Goal: Task Accomplishment & Management: Manage account settings

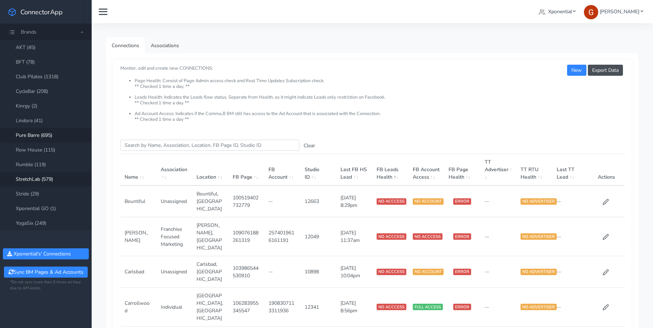
click at [42, 137] on link "Pure Barre (695)" at bounding box center [46, 135] width 92 height 15
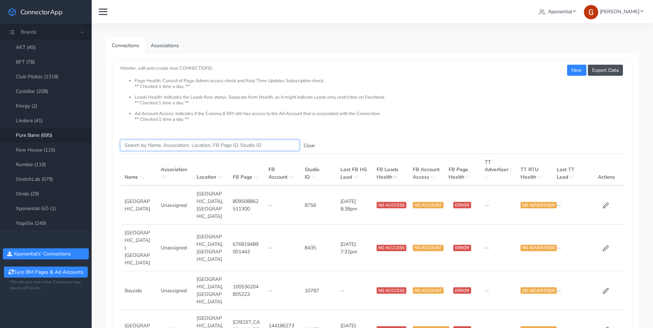
click at [141, 149] on input "Search this table" at bounding box center [209, 145] width 179 height 11
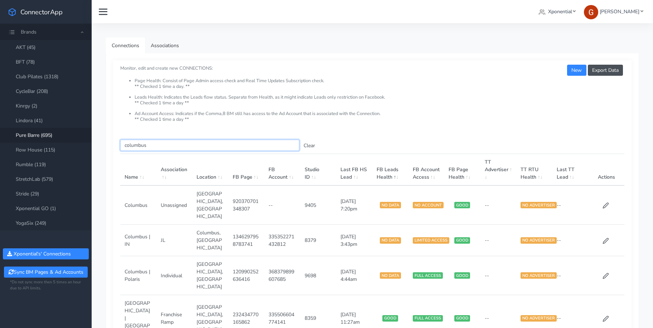
type input "columbus"
click at [154, 256] on td "Columbus | Polaris" at bounding box center [138, 275] width 36 height 39
click at [136, 256] on td "Columbus | Polaris" at bounding box center [138, 275] width 36 height 39
click at [534, 274] on icon at bounding box center [604, 276] width 5 height 5
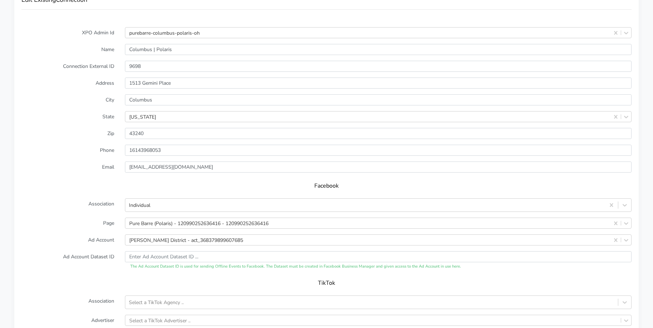
scroll to position [693, 0]
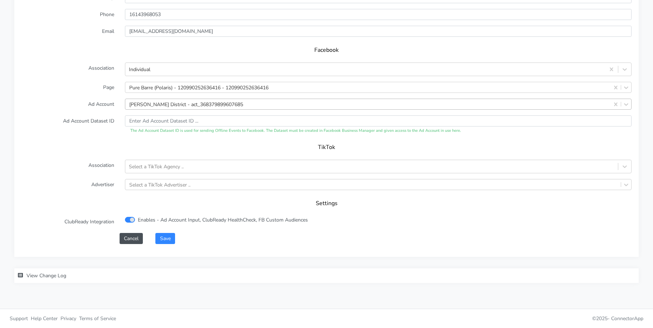
click at [182, 104] on div "[PERSON_NAME] District - act_368379899607685" at bounding box center [186, 105] width 114 height 8
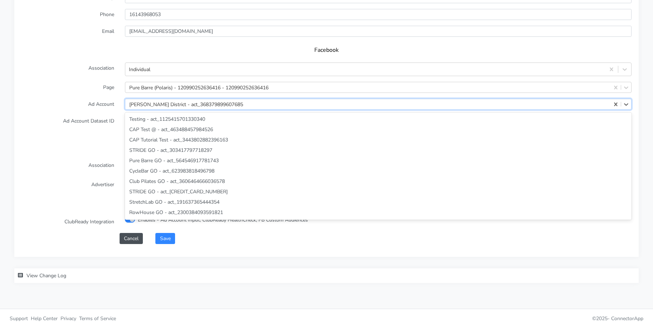
scroll to position [19578, 0]
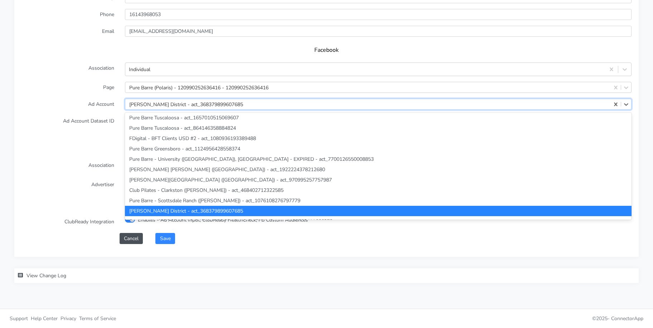
paste input "2593714950791408"
type input "2593714950791408"
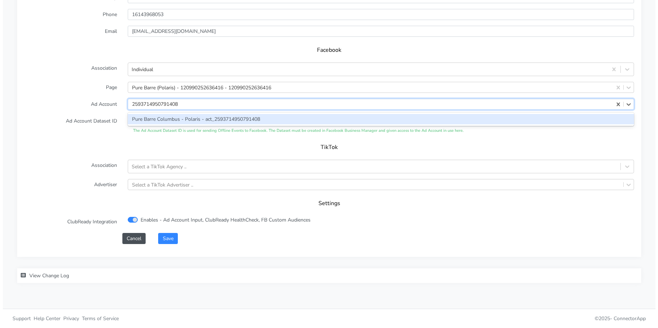
scroll to position [0, 0]
click at [160, 121] on div "Pure Barre Columbus - Polaris - act_2593714950791408" at bounding box center [378, 119] width 506 height 10
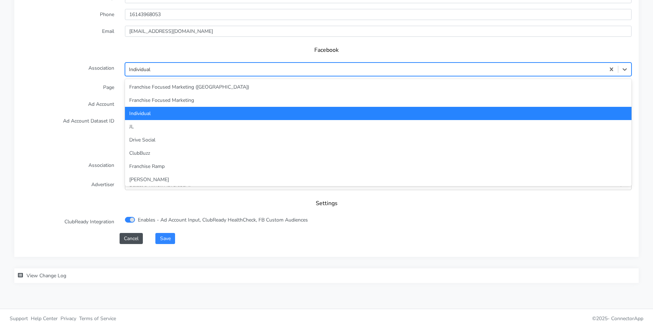
click at [152, 72] on div "Individual" at bounding box center [364, 70] width 479 height 12
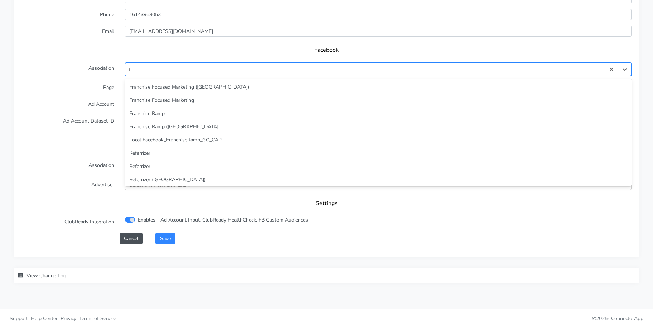
type input "fra"
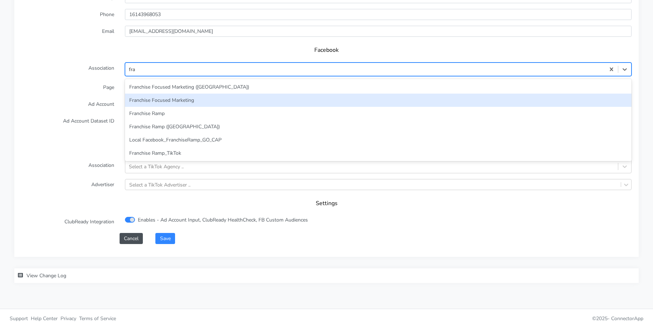
click at [174, 103] on div "Franchise Focused Marketing" at bounding box center [378, 100] width 506 height 13
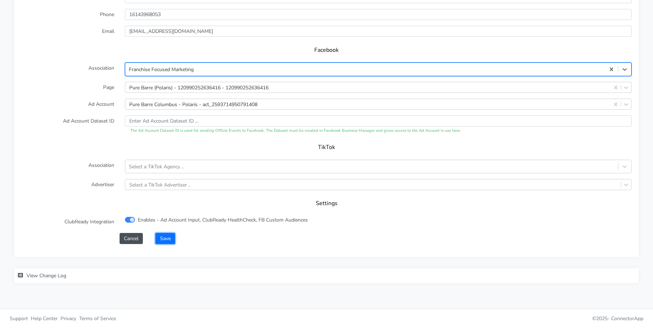
click at [165, 239] on button "Save" at bounding box center [164, 238] width 19 height 11
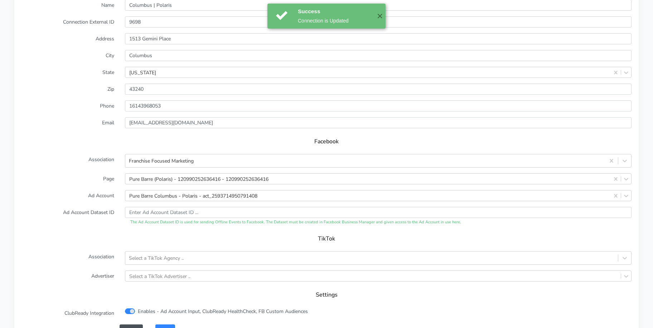
scroll to position [604, 0]
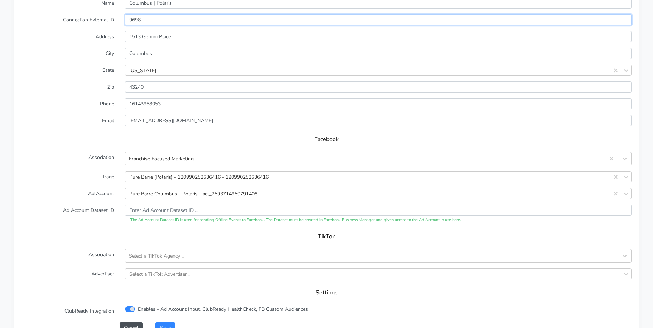
click at [134, 23] on input "9698" at bounding box center [378, 19] width 506 height 11
click at [102, 77] on form "XPO Admin Id purebarre-columbus-polaris-oh Name [GEOGRAPHIC_DATA] | Polaris Con…" at bounding box center [326, 157] width 610 height 353
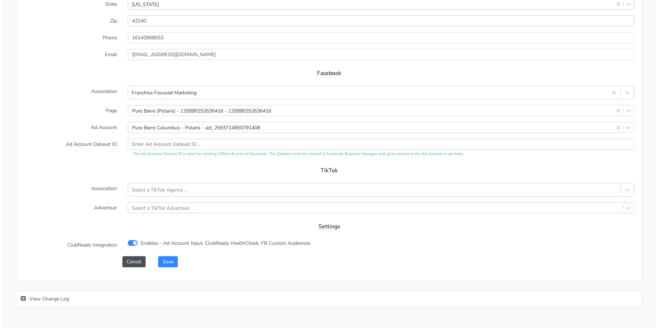
scroll to position [674, 0]
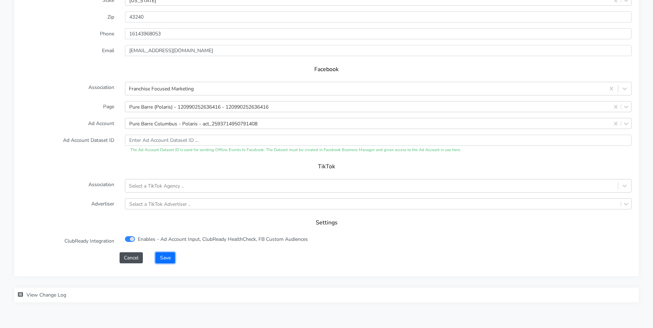
click at [167, 263] on button "Save" at bounding box center [164, 258] width 19 height 11
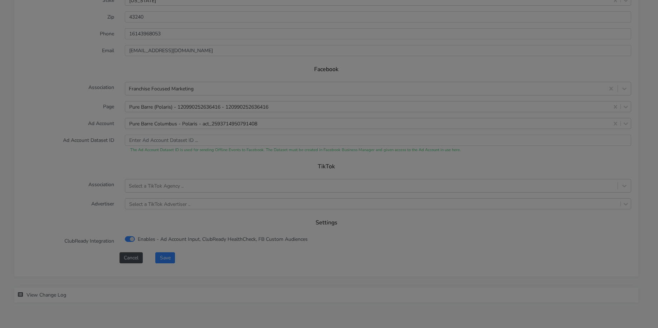
click at [168, 260] on div "Saving ... Loading..." at bounding box center [329, 164] width 658 height 328
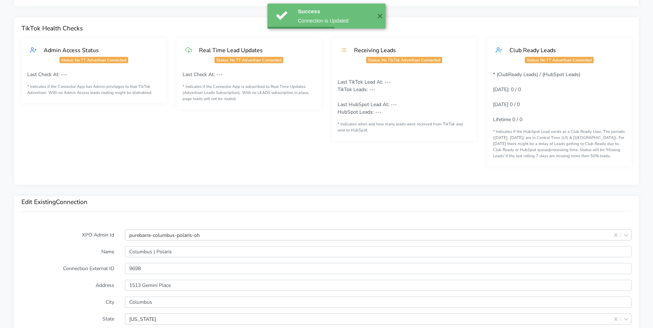
scroll to position [693, 0]
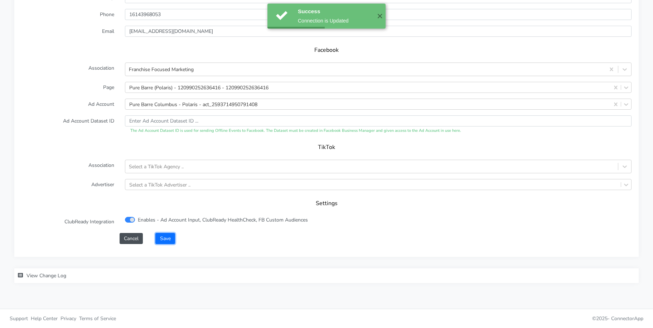
click at [164, 238] on button "Save" at bounding box center [164, 238] width 19 height 11
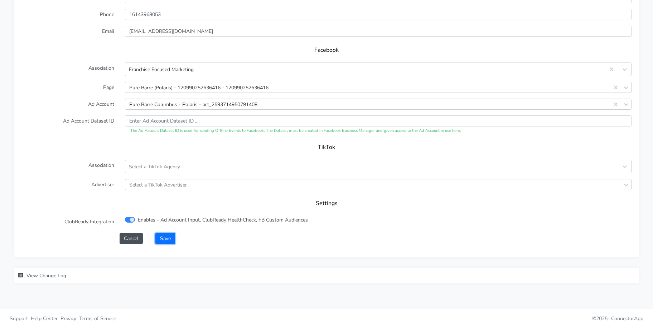
click at [165, 239] on button "Save" at bounding box center [164, 238] width 19 height 11
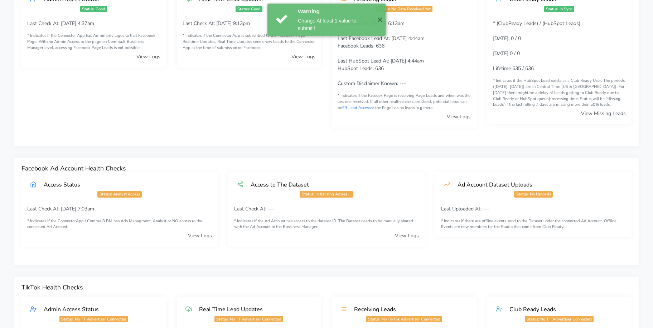
scroll to position [0, 0]
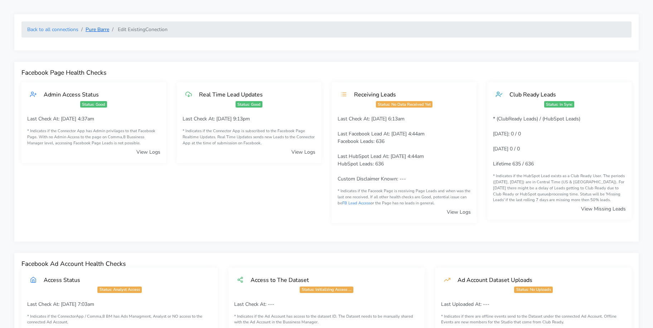
click at [96, 26] on link "Pure Barre" at bounding box center [97, 29] width 24 height 7
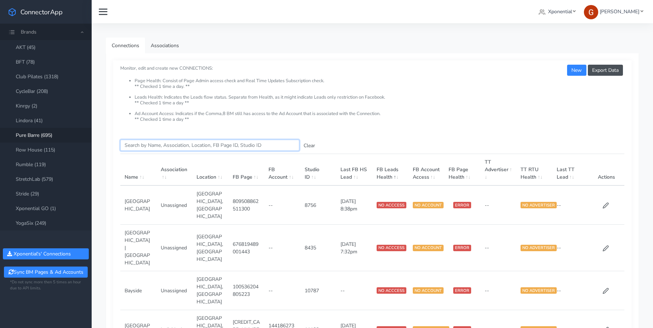
click at [160, 147] on input "Search this table" at bounding box center [209, 145] width 179 height 11
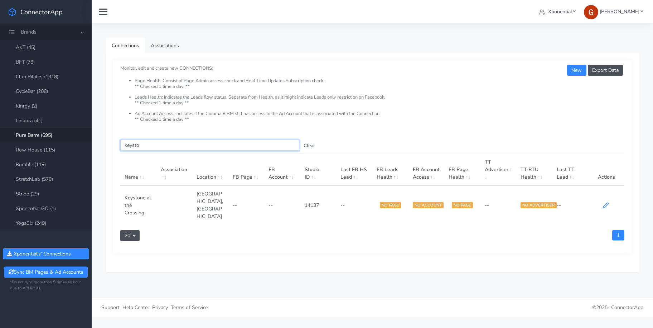
type input "keysto"
click at [534, 203] on icon at bounding box center [605, 205] width 6 height 6
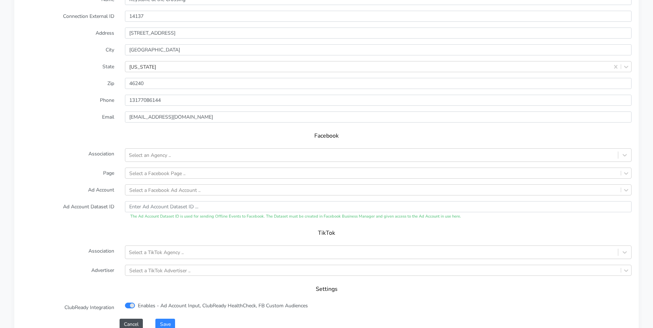
scroll to position [589, 0]
click at [143, 192] on div "Select a Facebook Ad Account .." at bounding box center [164, 190] width 71 height 8
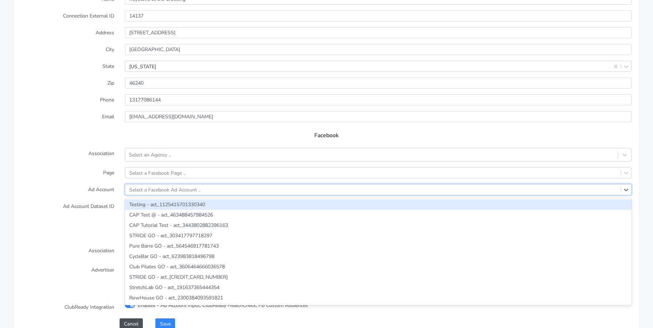
paste input "3608065556155817"
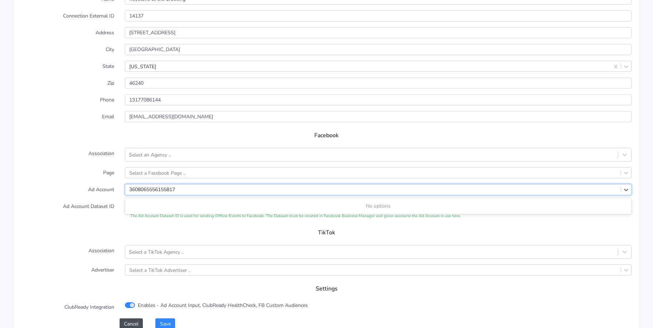
type input "3608065556155817"
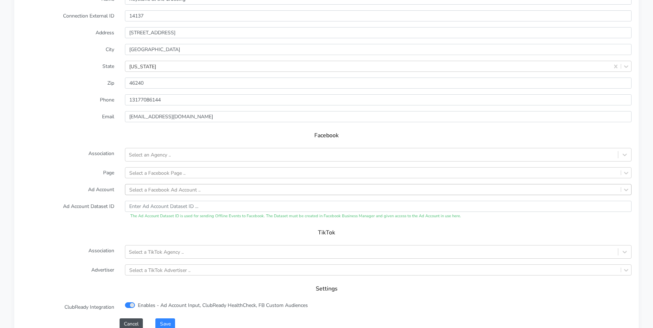
click at [106, 182] on form "XPO Admin Id purebarre-keystone-at-the-crossing-in Name Keystone at the Crossin…" at bounding box center [326, 153] width 610 height 353
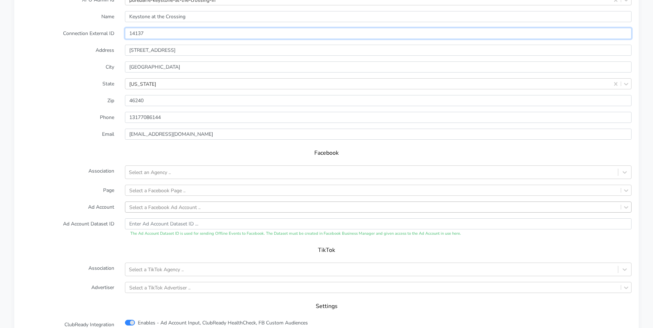
click at [140, 35] on input "14137" at bounding box center [378, 33] width 506 height 11
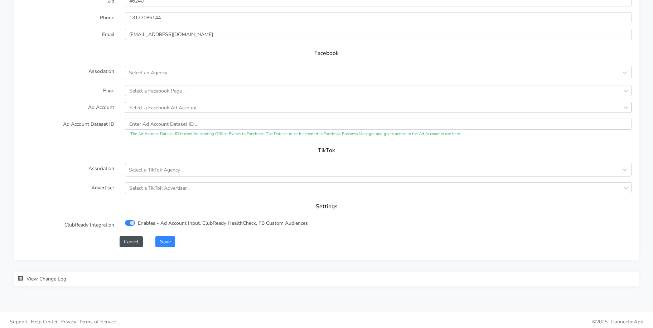
scroll to position [675, 0]
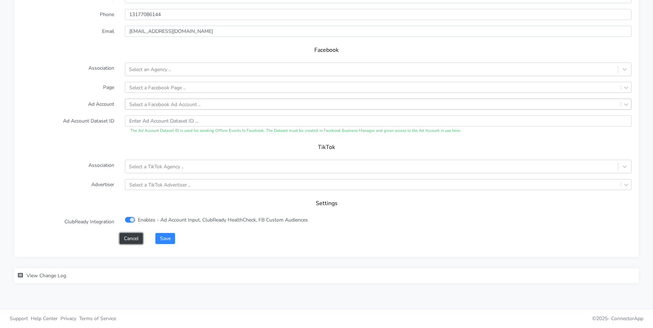
click at [133, 243] on button "Cancel" at bounding box center [130, 238] width 23 height 11
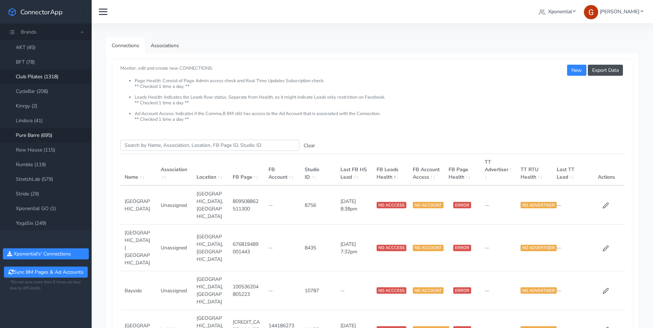
click at [39, 77] on link "Club Pilates (1318)" at bounding box center [46, 76] width 92 height 15
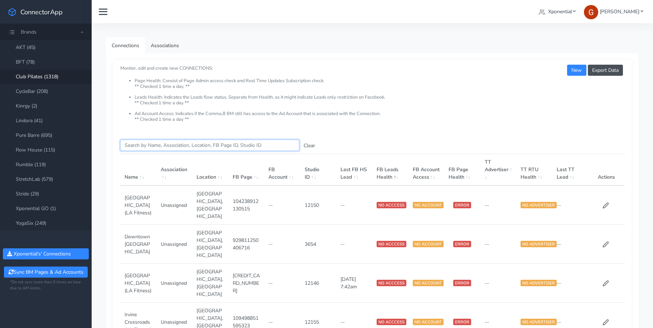
click at [142, 145] on input "Search this table" at bounding box center [209, 145] width 179 height 11
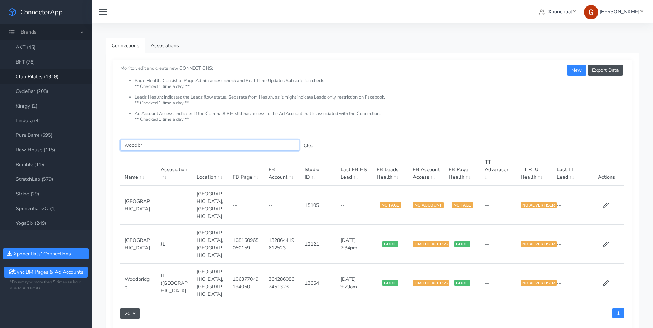
type input "woodbr"
click at [311, 146] on button "Clear" at bounding box center [309, 145] width 20 height 11
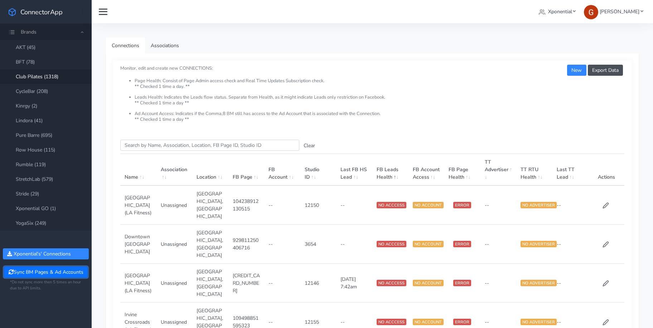
click at [36, 272] on button "Sync BM Pages & Ad Accounts" at bounding box center [45, 272] width 83 height 11
click at [38, 134] on link "Pure Barre (695)" at bounding box center [46, 135] width 92 height 15
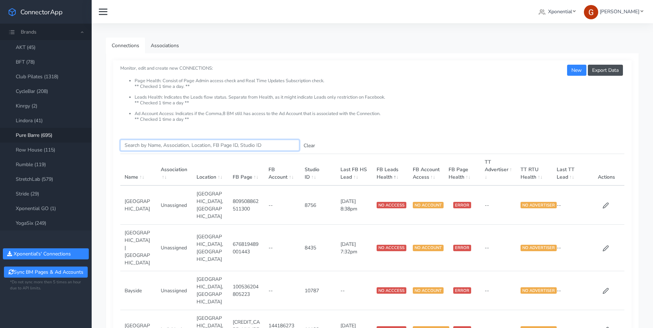
click at [161, 141] on input "Search this table" at bounding box center [209, 145] width 179 height 11
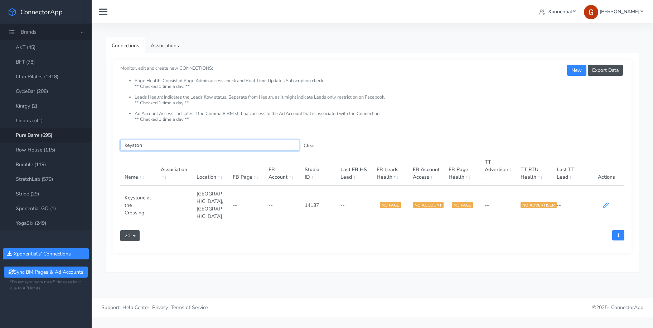
type input "keyston"
click at [534, 205] on icon at bounding box center [605, 205] width 6 height 6
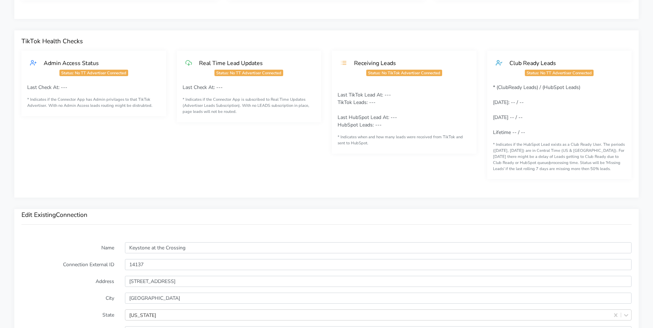
scroll to position [520, 0]
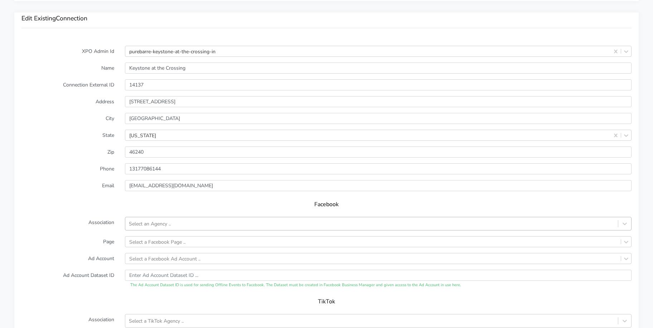
click at [147, 227] on div "Select an Agency .." at bounding box center [378, 224] width 506 height 14
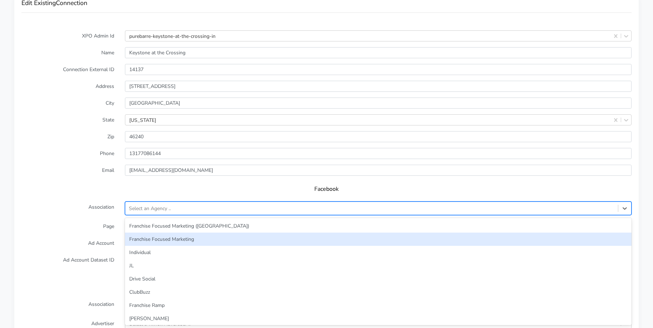
click at [153, 239] on div "Franchise Focused Marketing" at bounding box center [378, 239] width 506 height 13
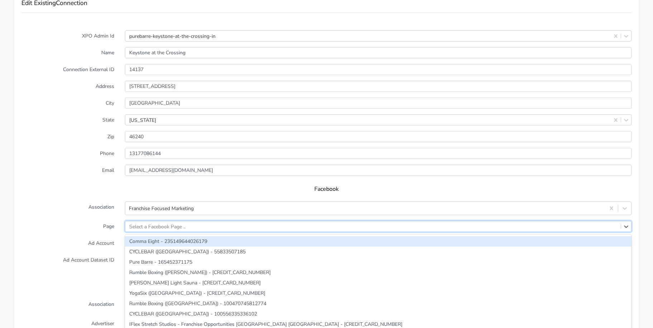
scroll to position [552, 0]
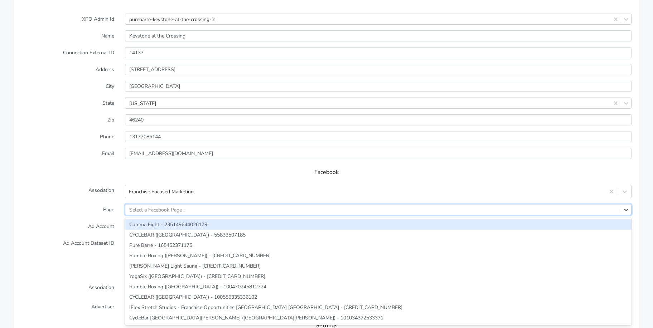
click at [155, 215] on div "option Comma Eight - 235149644026179 focused, 1 of 220. 220 results available. …" at bounding box center [378, 209] width 506 height 11
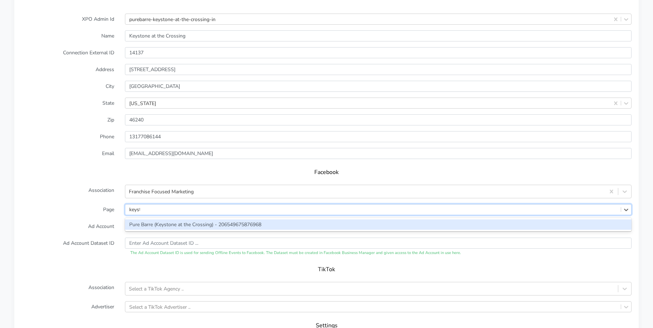
type input "keyston"
click at [146, 227] on div "Pure Barre (Keystone at the Crossing) - 206549675876968" at bounding box center [378, 225] width 506 height 10
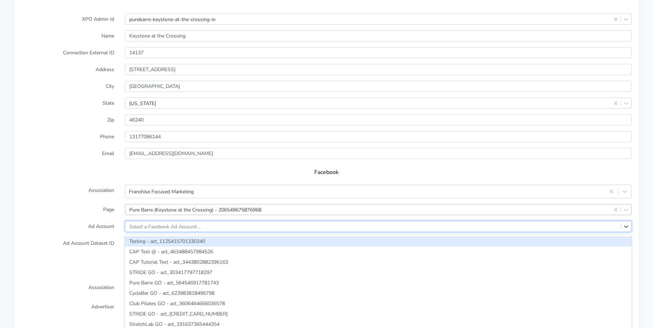
click at [191, 226] on div "option Testing - act_1125415701330340 focused, 1 of 2466. 2466 results availabl…" at bounding box center [378, 226] width 506 height 11
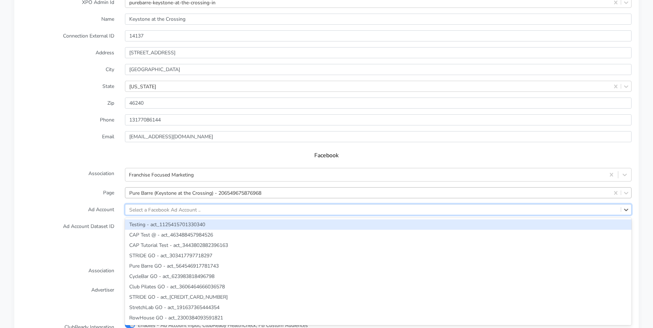
paste input "3608065556155817"
type input "3608065556155817"
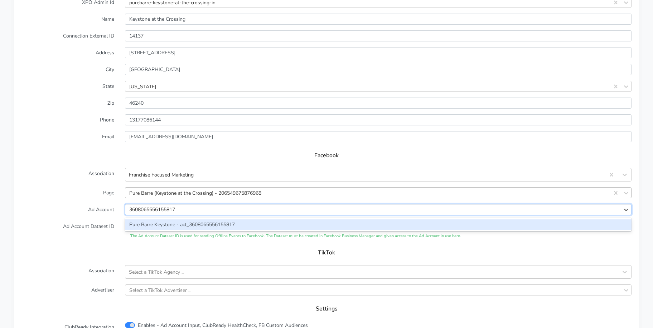
click at [158, 223] on div "Pure Barre Keystone - act_3608065556155817" at bounding box center [378, 225] width 506 height 10
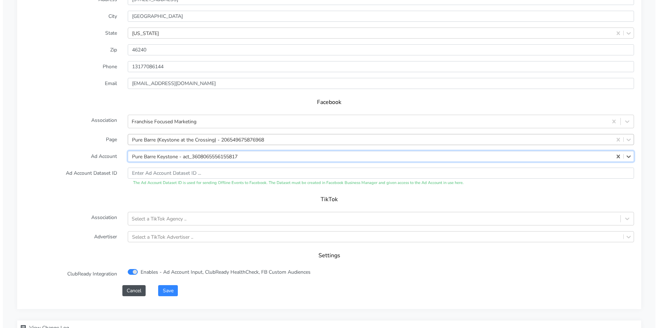
scroll to position [675, 0]
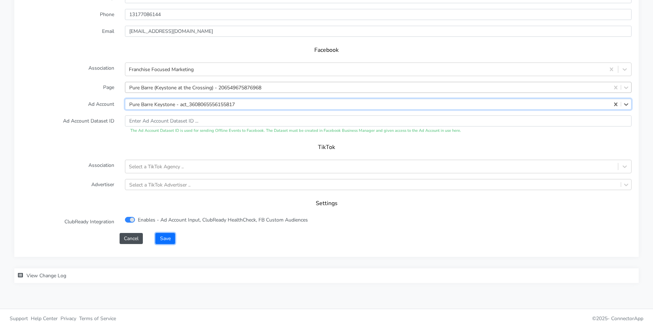
click at [165, 235] on button "Save" at bounding box center [164, 238] width 19 height 11
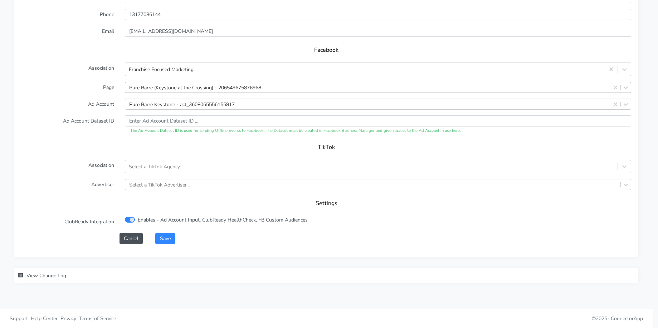
click at [166, 239] on div "Saving ... Loading..." at bounding box center [329, 164] width 658 height 328
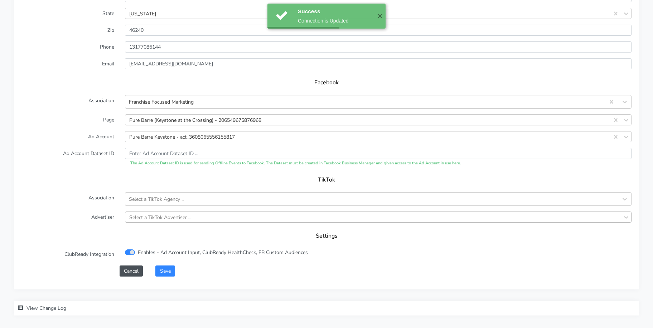
scroll to position [693, 0]
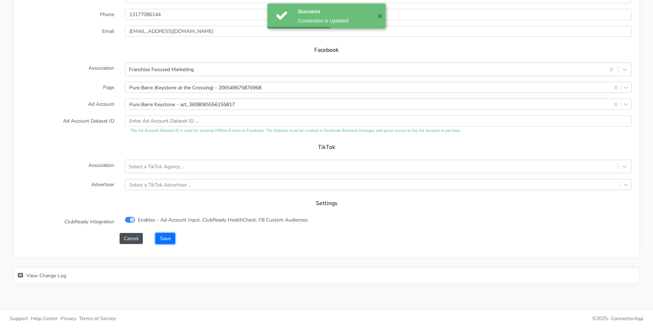
click at [165, 241] on button "Save" at bounding box center [164, 238] width 19 height 11
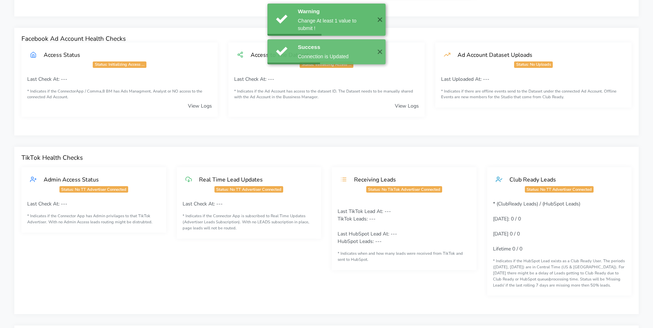
scroll to position [0, 0]
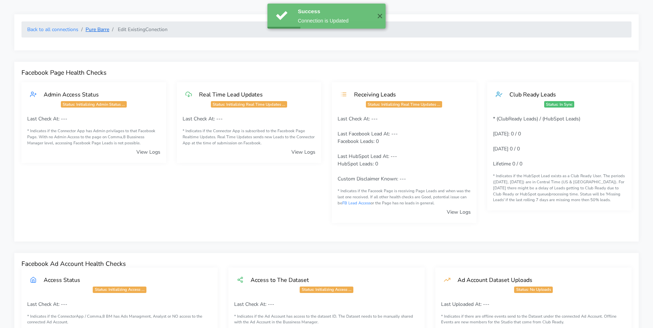
click at [96, 27] on link "Pure Barre" at bounding box center [97, 29] width 24 height 7
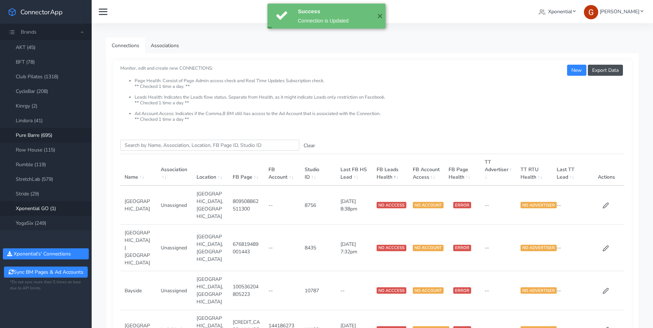
click at [45, 211] on link "Xponential GO (1)" at bounding box center [46, 208] width 92 height 15
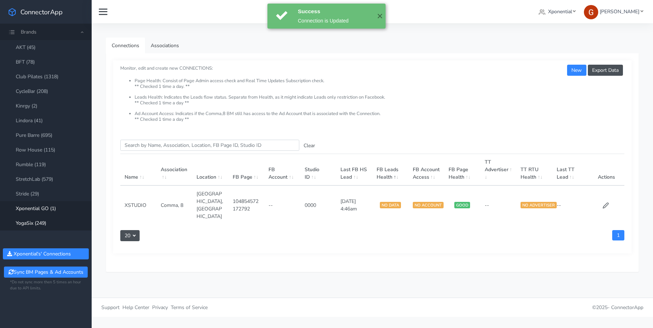
click at [44, 222] on link "YogaSix (249)" at bounding box center [46, 223] width 92 height 15
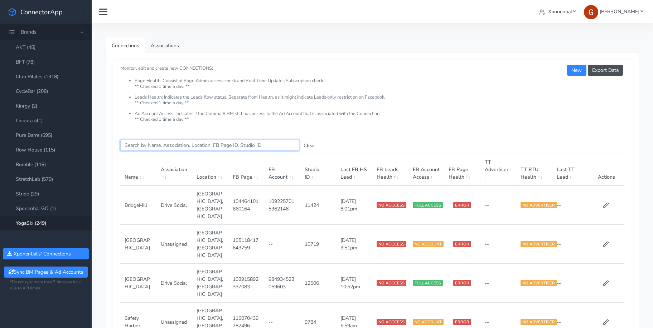
click at [165, 146] on input "Search this table" at bounding box center [209, 145] width 179 height 11
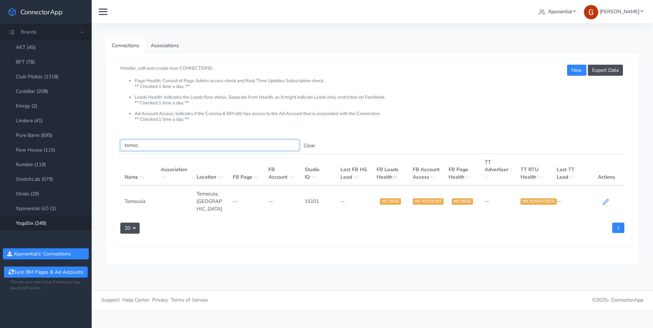
type input "temec"
click at [534, 199] on icon at bounding box center [605, 202] width 6 height 6
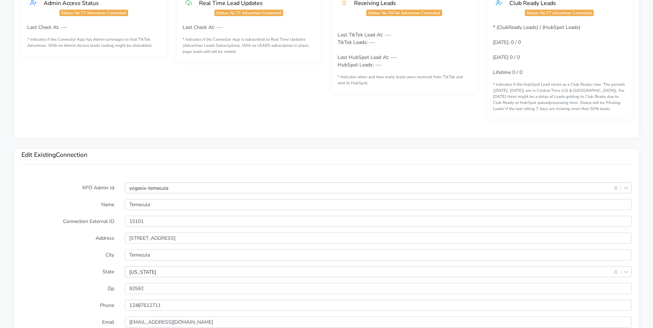
scroll to position [384, 0]
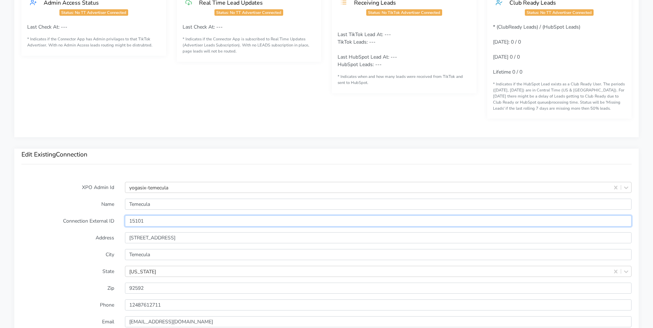
click at [140, 218] on input "15101" at bounding box center [378, 221] width 506 height 11
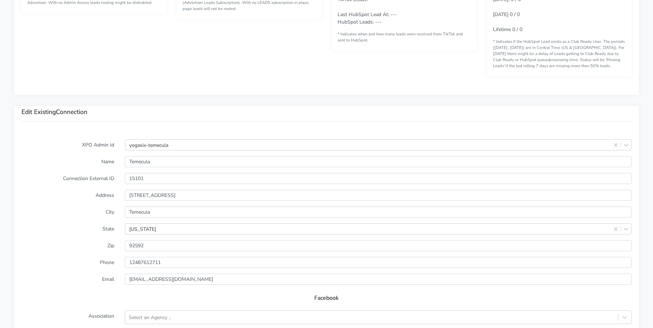
scroll to position [459, 0]
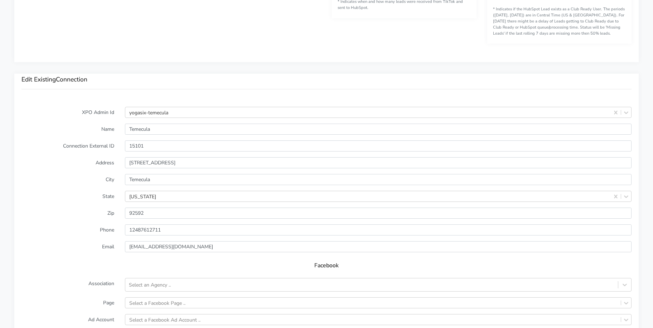
click at [98, 185] on label "City" at bounding box center [67, 179] width 103 height 11
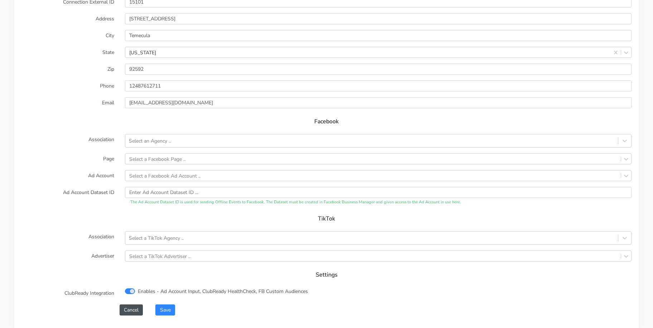
scroll to position [675, 0]
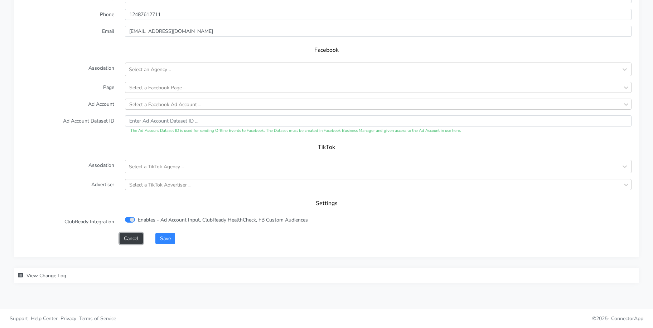
click at [140, 238] on button "Cancel" at bounding box center [130, 238] width 23 height 11
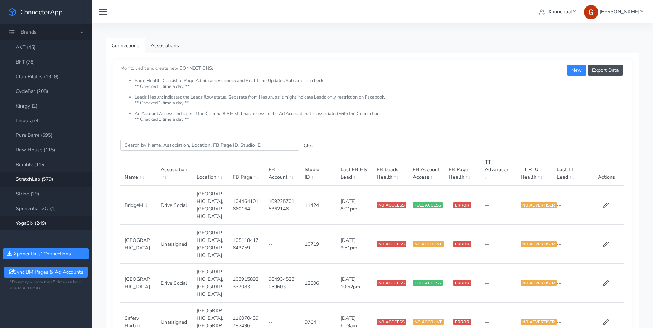
click at [50, 181] on link "StretchLab (579)" at bounding box center [46, 179] width 92 height 15
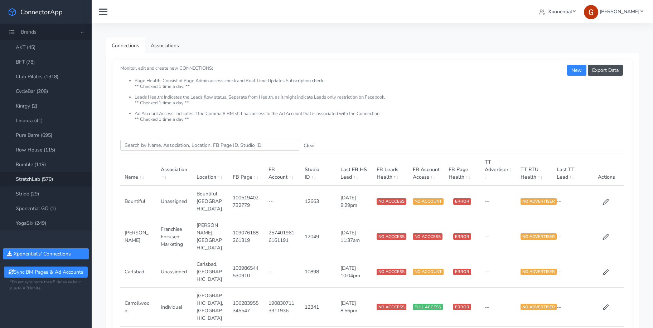
click at [190, 146] on input "Search this table" at bounding box center [209, 145] width 179 height 11
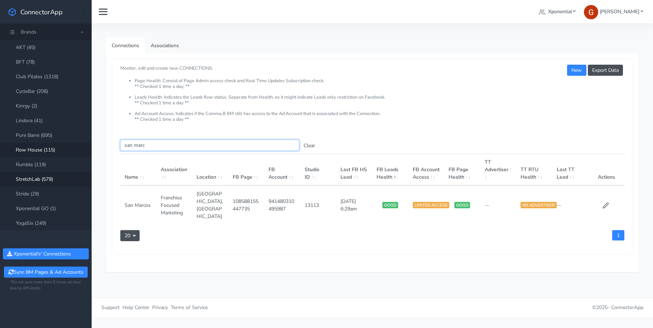
type input "san marc"
click at [312, 146] on button "Clear" at bounding box center [309, 145] width 20 height 11
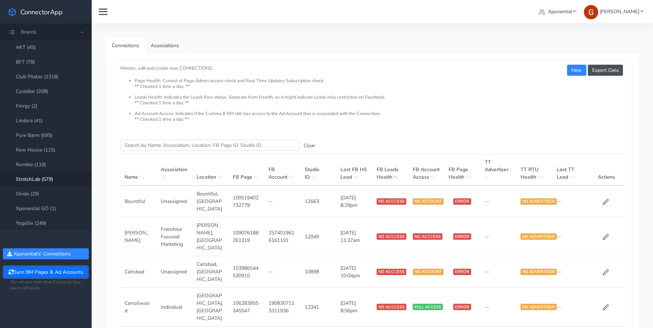
click at [45, 274] on button "Sync BM Pages & Ad Accounts" at bounding box center [45, 272] width 83 height 11
click at [49, 212] on link "Xponential GO (1)" at bounding box center [46, 208] width 92 height 15
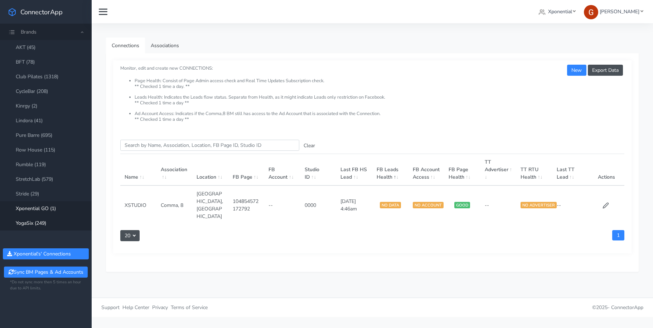
click at [48, 221] on link "YogaSix (249)" at bounding box center [46, 223] width 92 height 15
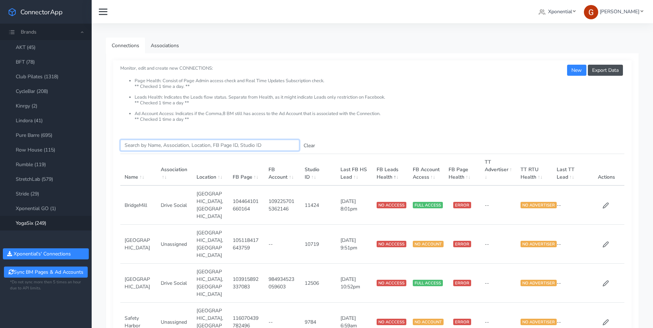
click at [167, 144] on input "Search this table" at bounding box center [209, 145] width 179 height 11
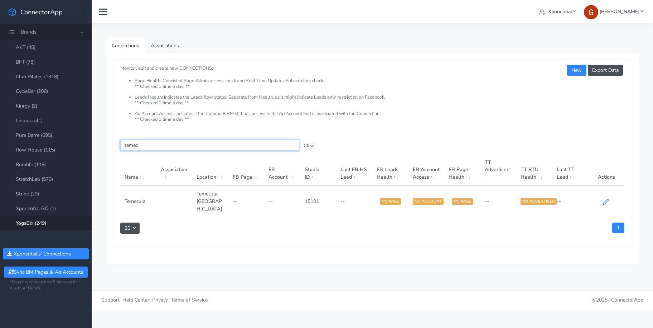
type input "temec"
click at [534, 199] on icon at bounding box center [604, 201] width 5 height 5
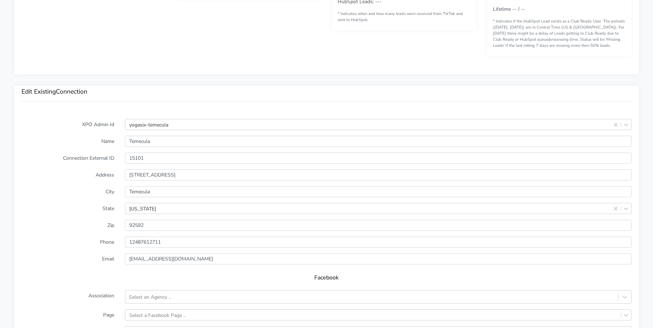
scroll to position [573, 0]
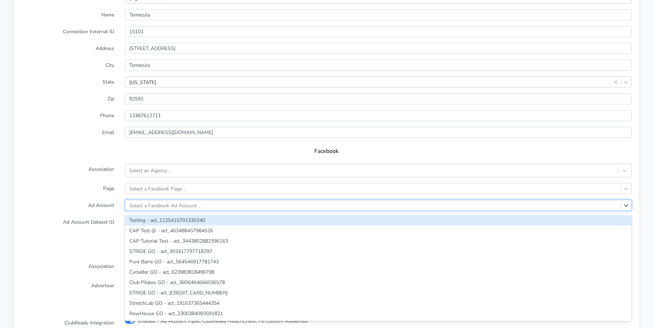
click at [142, 204] on div "Select a Facebook Ad Account .." at bounding box center [164, 206] width 71 height 8
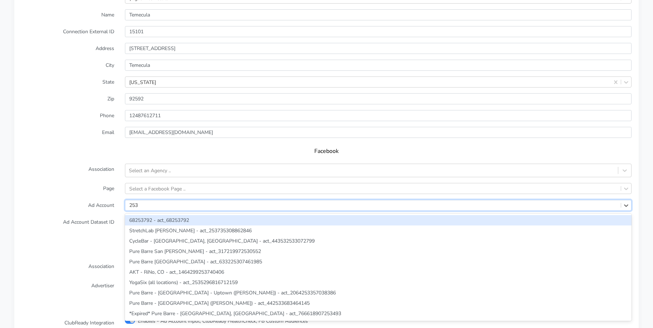
type input "2535"
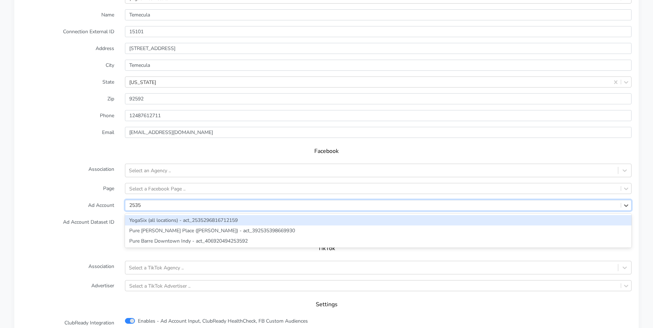
click at [149, 218] on div "YogaSix (all locations) - act_2535296816712159" at bounding box center [378, 220] width 506 height 10
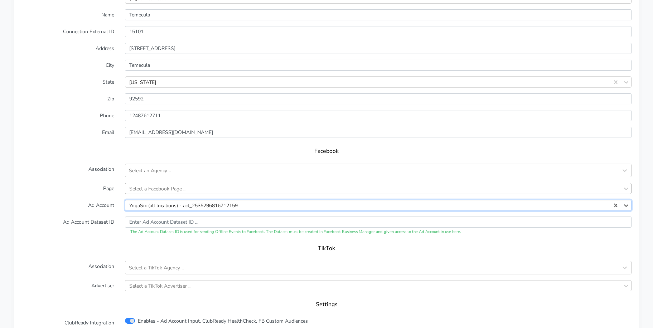
click at [149, 192] on div "Select a Facebook Page .." at bounding box center [157, 189] width 56 height 8
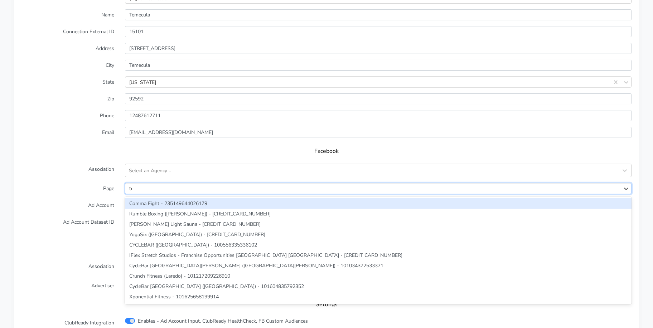
type input "teme"
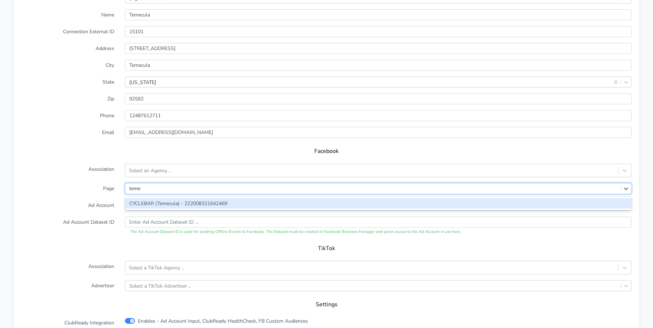
click at [151, 205] on div "CYCLEBAR (Temecula) - 222008321642469" at bounding box center [378, 204] width 506 height 10
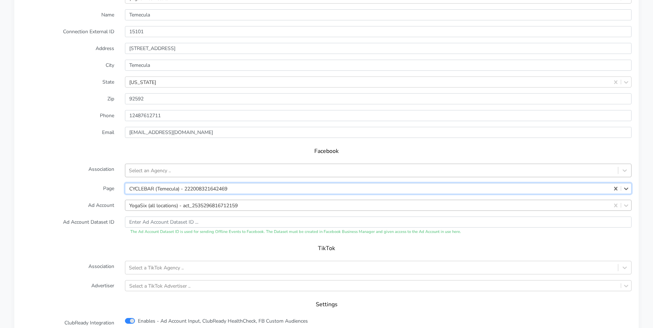
click at [155, 171] on div "Select an Agency .." at bounding box center [150, 171] width 42 height 8
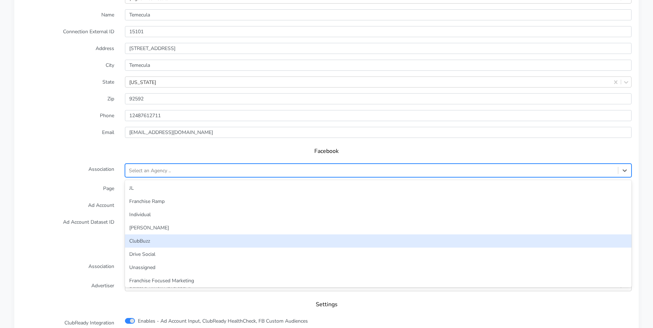
click at [149, 243] on div "ClubBuzz" at bounding box center [378, 241] width 506 height 13
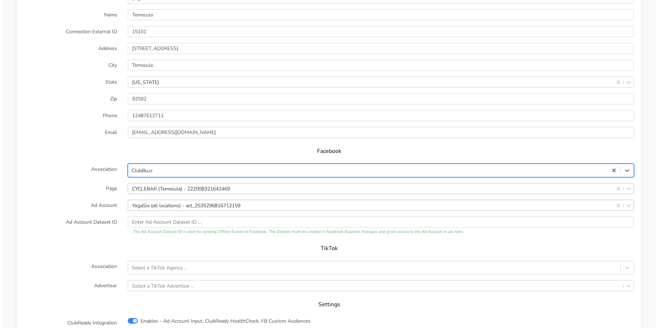
scroll to position [675, 0]
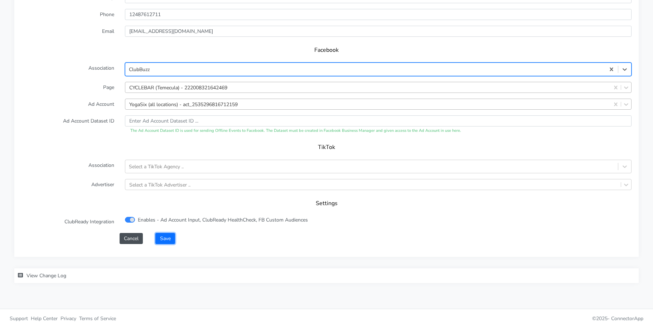
click at [164, 240] on button "Save" at bounding box center [164, 238] width 19 height 11
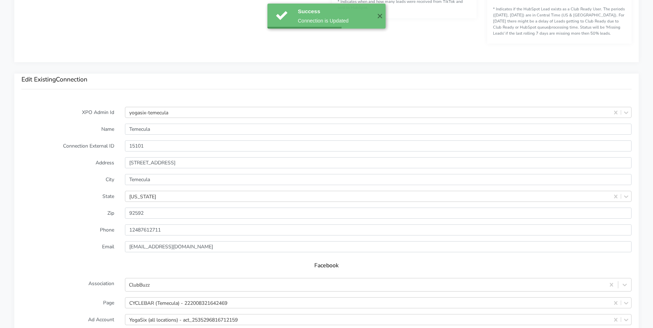
scroll to position [693, 0]
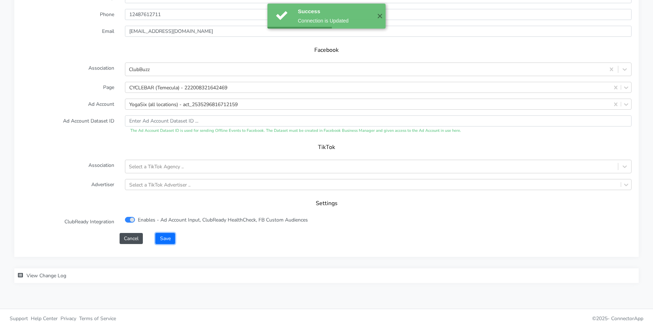
click at [165, 241] on button "Save" at bounding box center [164, 238] width 19 height 11
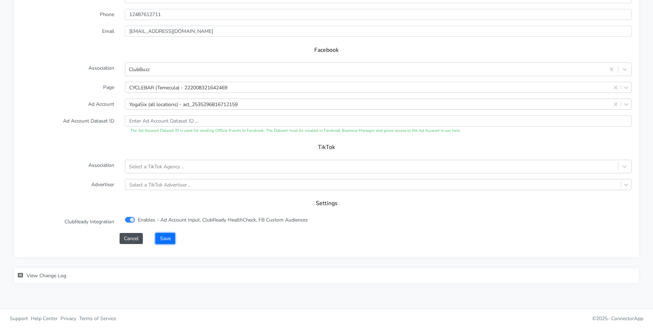
click at [168, 239] on button "Save" at bounding box center [164, 238] width 19 height 11
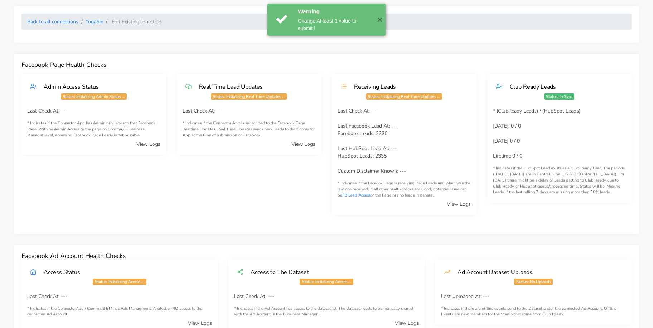
scroll to position [0, 0]
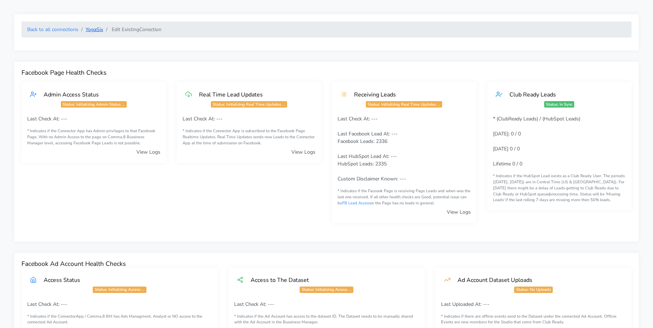
click at [98, 26] on link "YogaSix" at bounding box center [94, 29] width 18 height 7
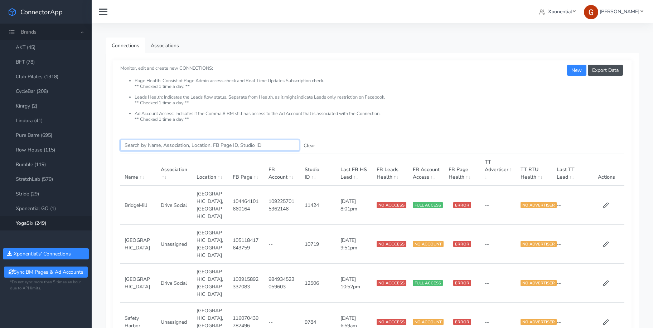
click at [147, 150] on input "Search this table" at bounding box center [209, 145] width 179 height 11
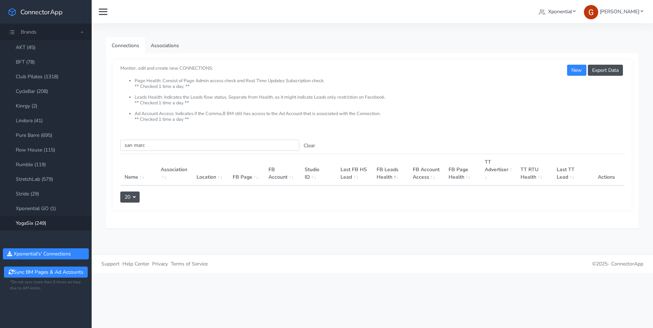
click at [36, 223] on link "YogaSix (249)" at bounding box center [46, 223] width 92 height 15
click at [37, 172] on link "StretchLab (579)" at bounding box center [46, 179] width 92 height 15
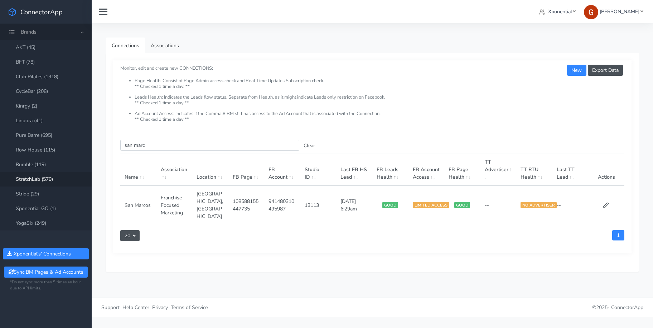
click at [311, 201] on td "13113" at bounding box center [318, 205] width 36 height 39
copy td "13113"
click at [45, 73] on link "Club Pilates (1318)" at bounding box center [46, 76] width 92 height 15
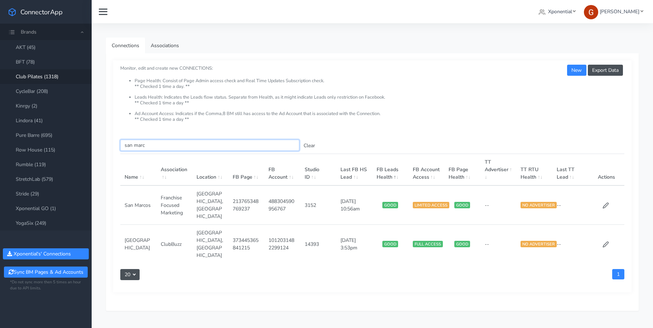
click at [173, 144] on input "san marc" at bounding box center [209, 145] width 179 height 11
drag, startPoint x: 161, startPoint y: 148, endPoint x: 108, endPoint y: 145, distance: 53.1
click at [108, 145] on div "Export Data New Monitor, edit and create new CONNECTIONS: Page Health: Consist …" at bounding box center [372, 182] width 532 height 258
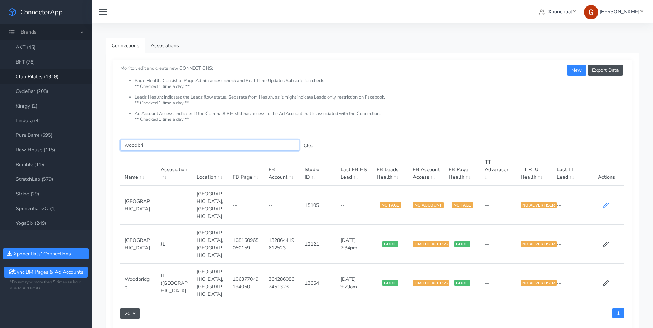
type input "woodbri"
click at [534, 203] on icon at bounding box center [604, 205] width 5 height 5
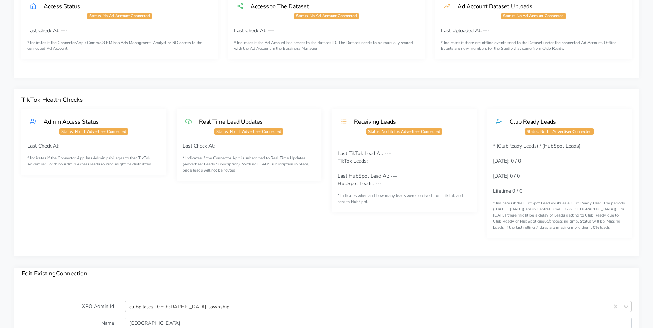
scroll to position [445, 0]
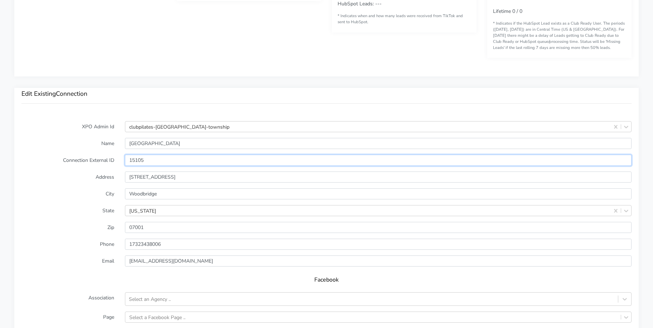
click at [139, 160] on input "15105" at bounding box center [378, 160] width 506 height 11
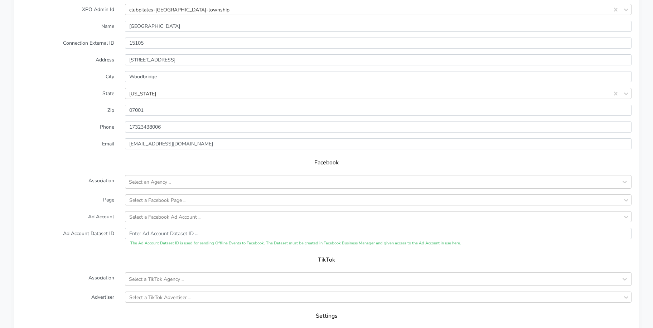
scroll to position [572, 0]
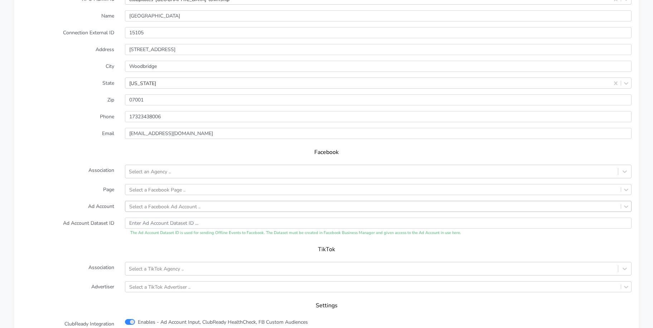
click at [172, 207] on div "Select a Facebook Ad Account .." at bounding box center [164, 207] width 71 height 8
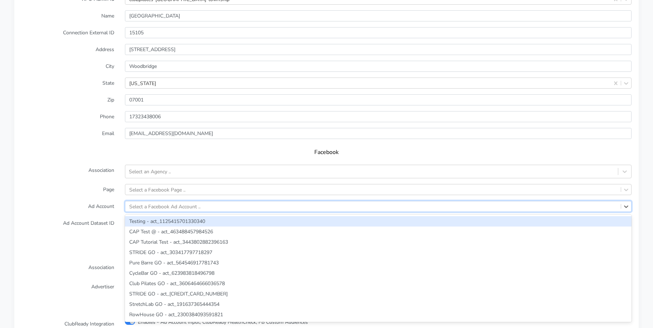
paste input "2192356094569828"
type input "2192356094569828"
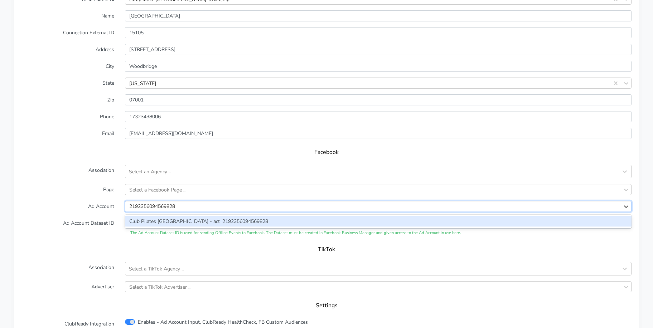
click at [160, 221] on div "Club Pilates [GEOGRAPHIC_DATA] - act_2192356094569828" at bounding box center [378, 221] width 506 height 10
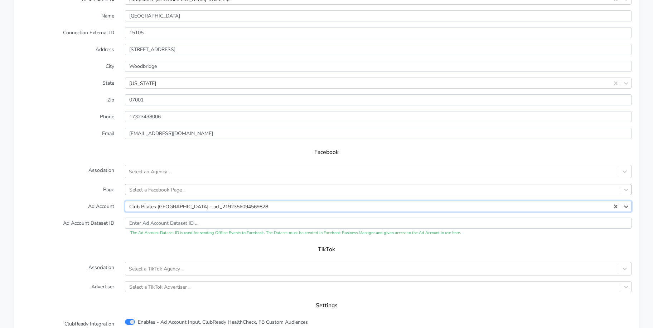
click at [158, 193] on div "Select a Facebook Page .." at bounding box center [157, 190] width 56 height 8
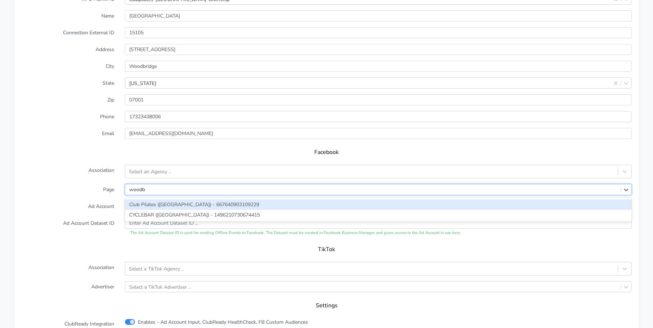
type input "woodbr"
click at [146, 202] on div "Club Pilates ([GEOGRAPHIC_DATA]) - 667640903109229" at bounding box center [378, 205] width 506 height 10
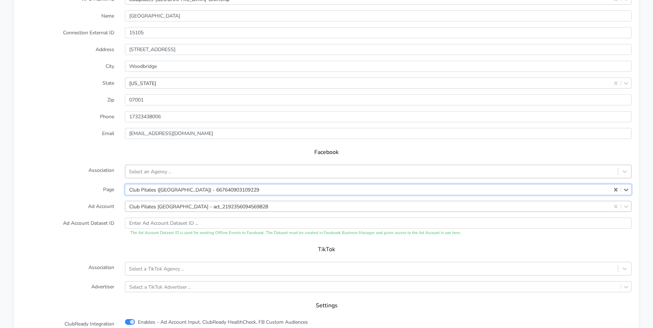
click at [153, 167] on div "Select an Agency .." at bounding box center [371, 172] width 492 height 12
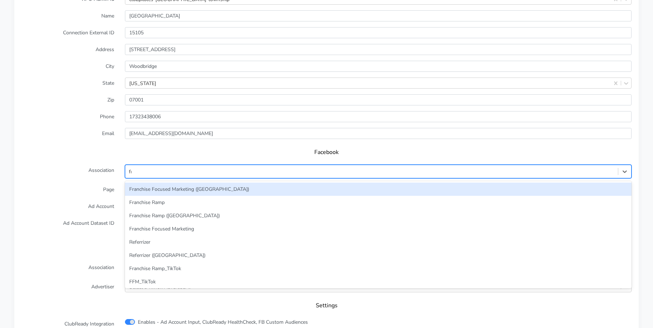
type input "fra"
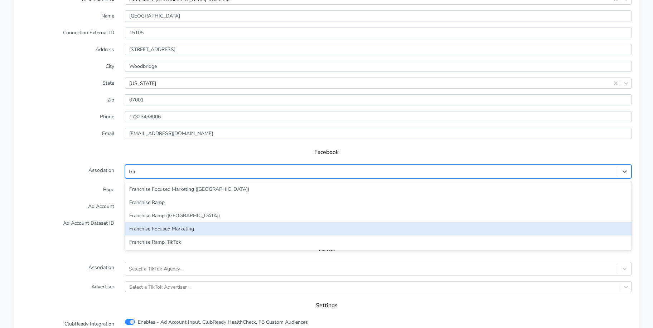
click at [172, 229] on div "Franchise Focused Marketing" at bounding box center [378, 229] width 506 height 13
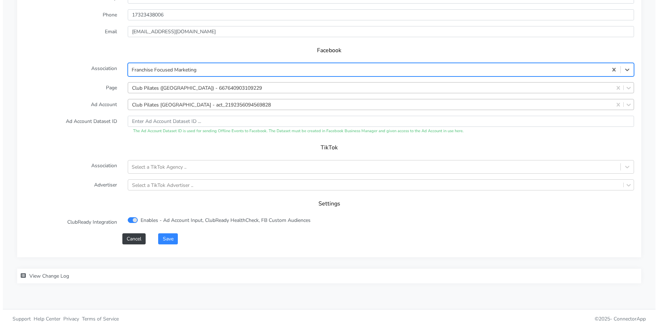
scroll to position [675, 0]
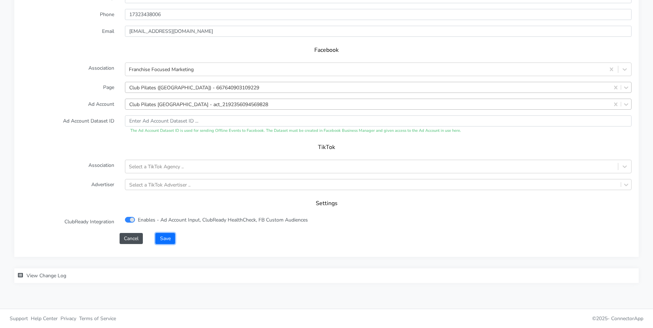
click at [164, 238] on button "Save" at bounding box center [164, 238] width 19 height 11
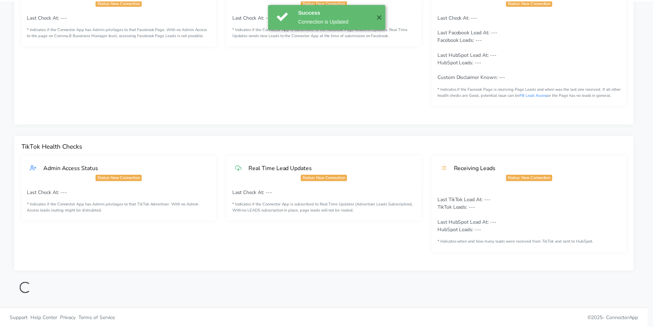
scroll to position [102, 0]
